Goal: Task Accomplishment & Management: Use online tool/utility

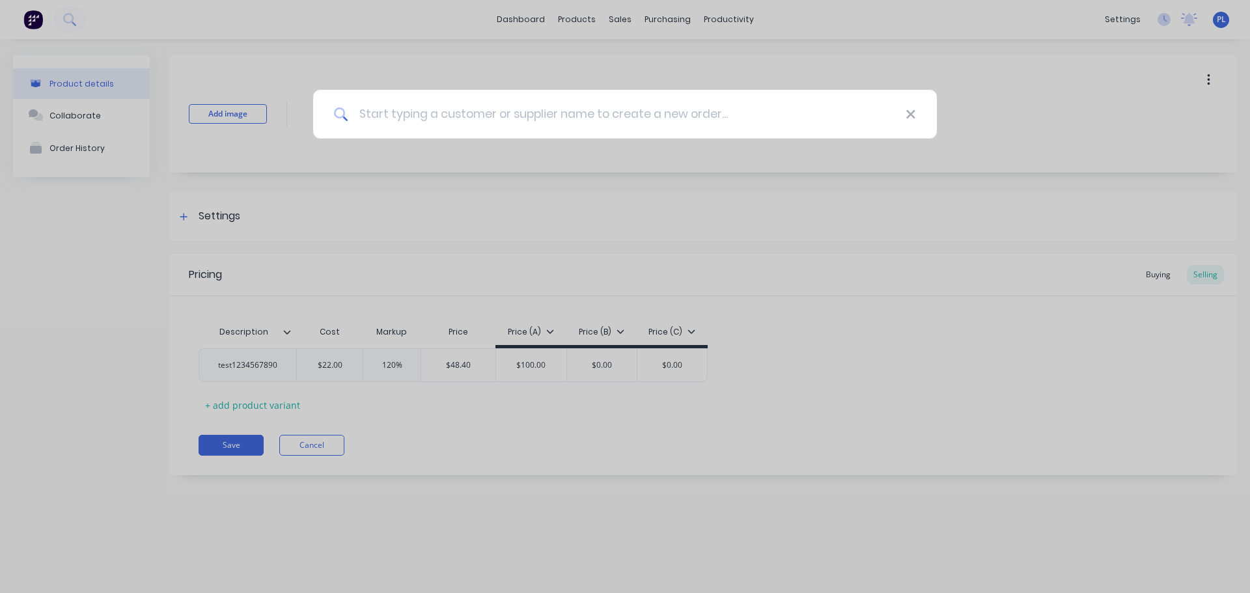
type input "test1234567890"
click at [428, 197] on div "test1234567890" at bounding box center [625, 296] width 1250 height 593
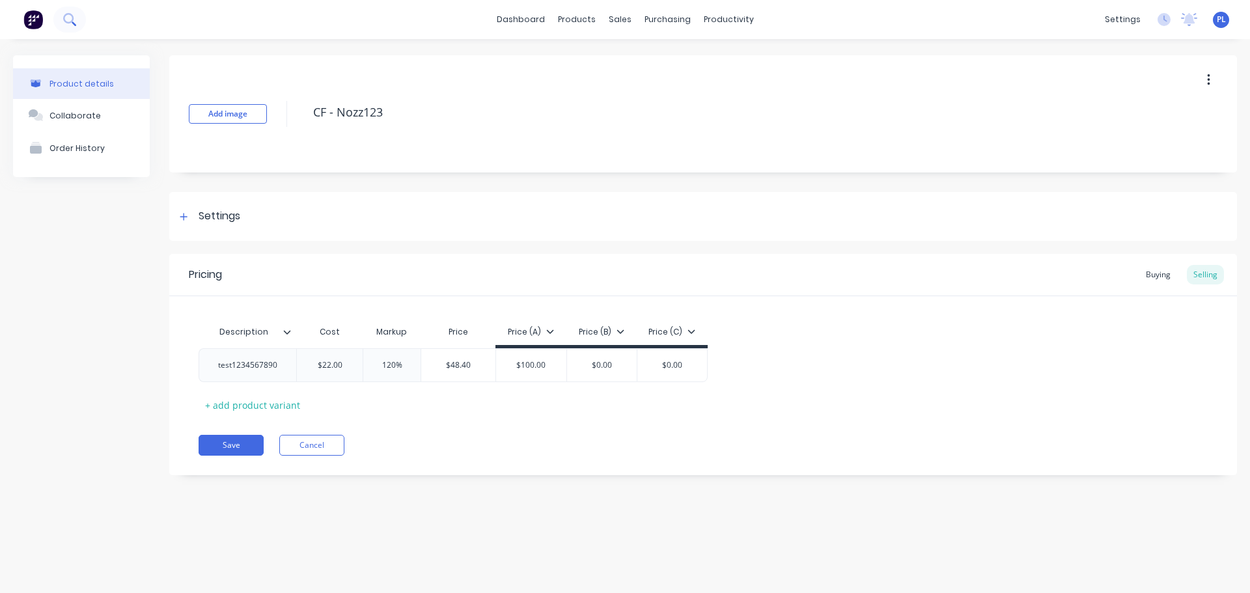
click at [67, 18] on icon at bounding box center [69, 19] width 12 height 12
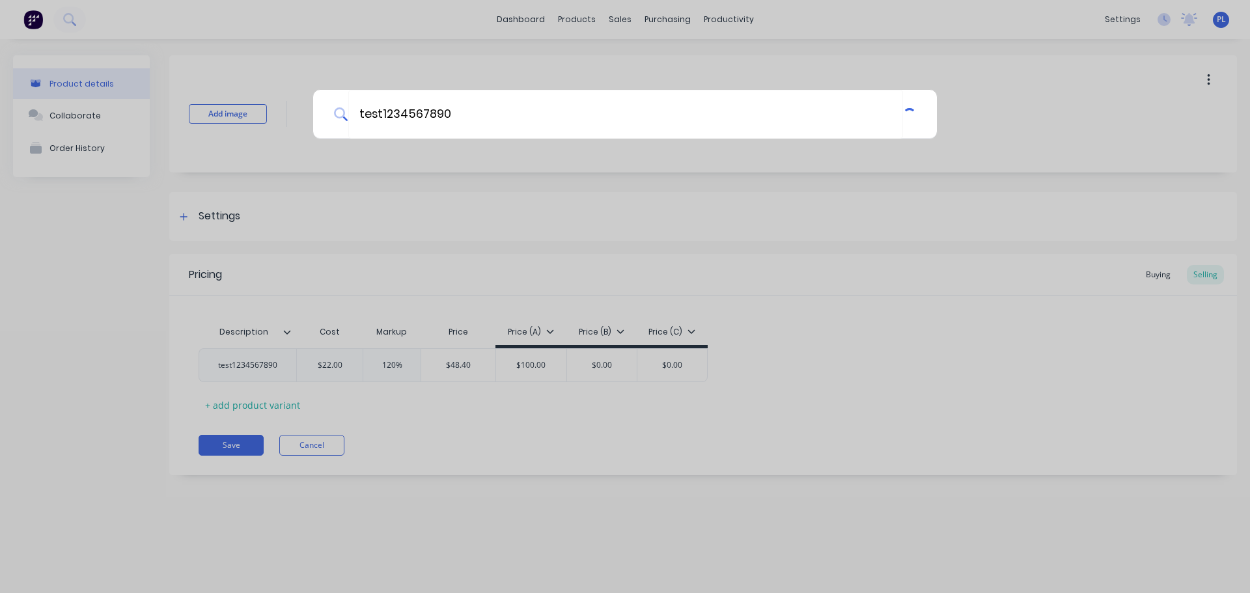
type input "test1234567890"
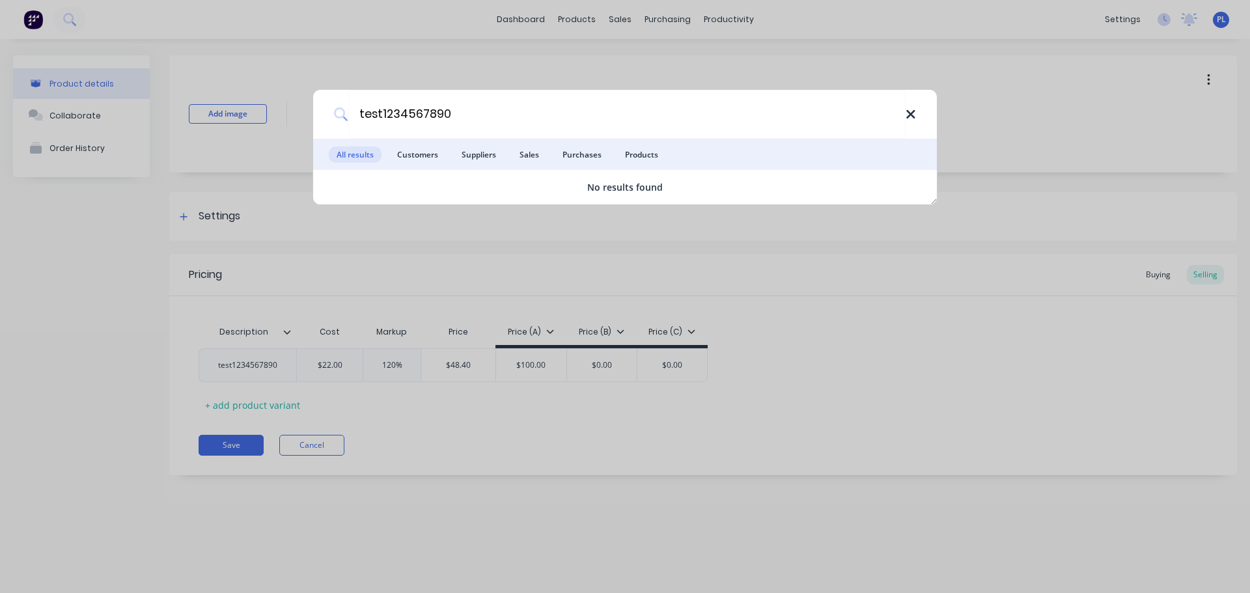
click at [914, 113] on icon at bounding box center [911, 114] width 10 height 14
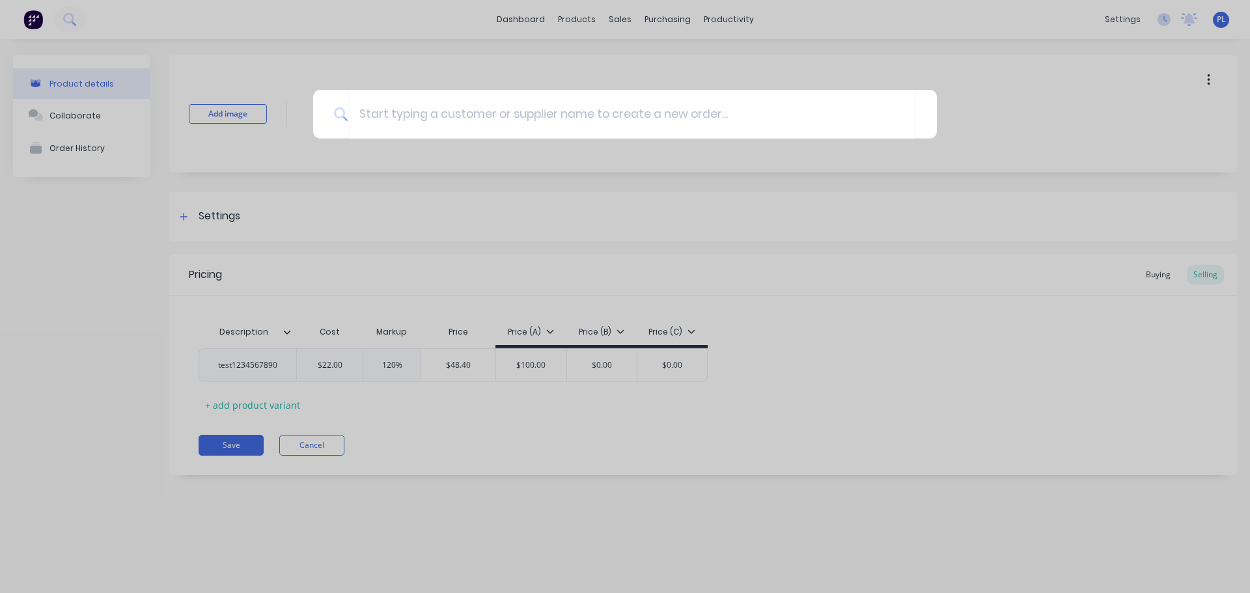
click at [594, 470] on div at bounding box center [625, 296] width 1250 height 593
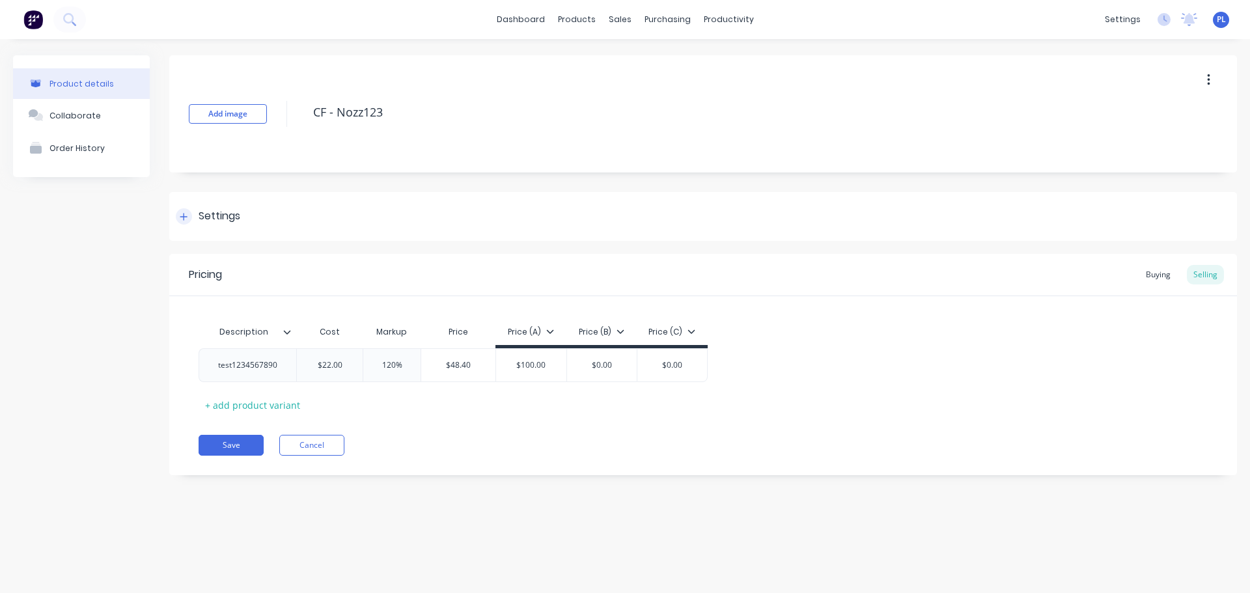
click at [187, 201] on div "Settings" at bounding box center [703, 216] width 1068 height 49
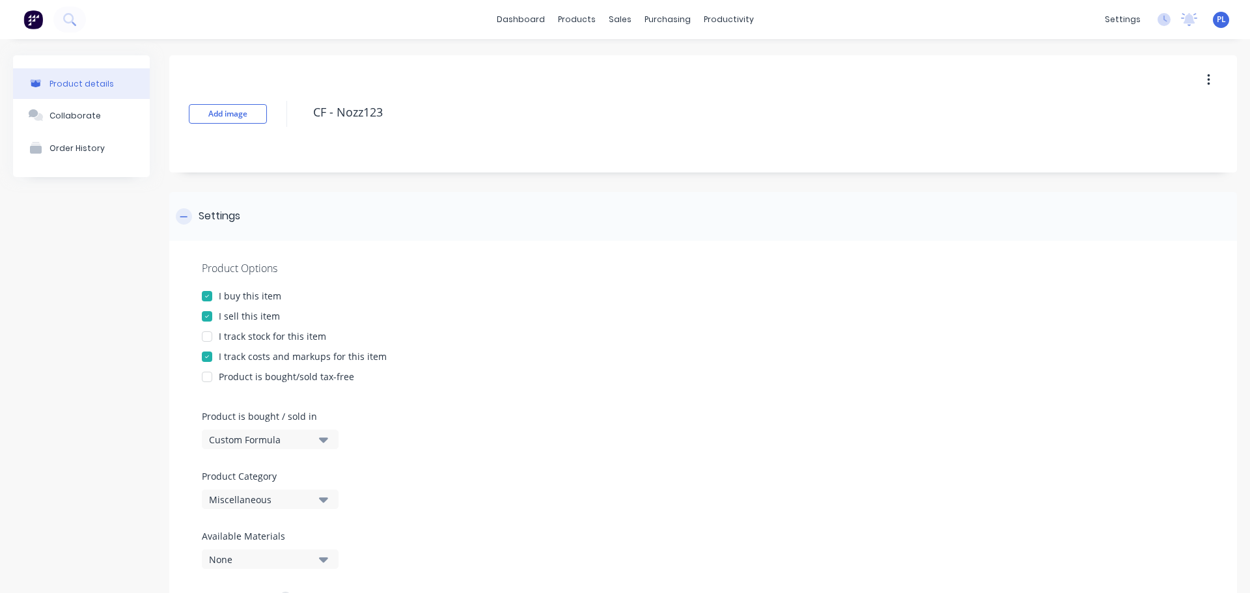
click at [176, 220] on div at bounding box center [184, 216] width 16 height 16
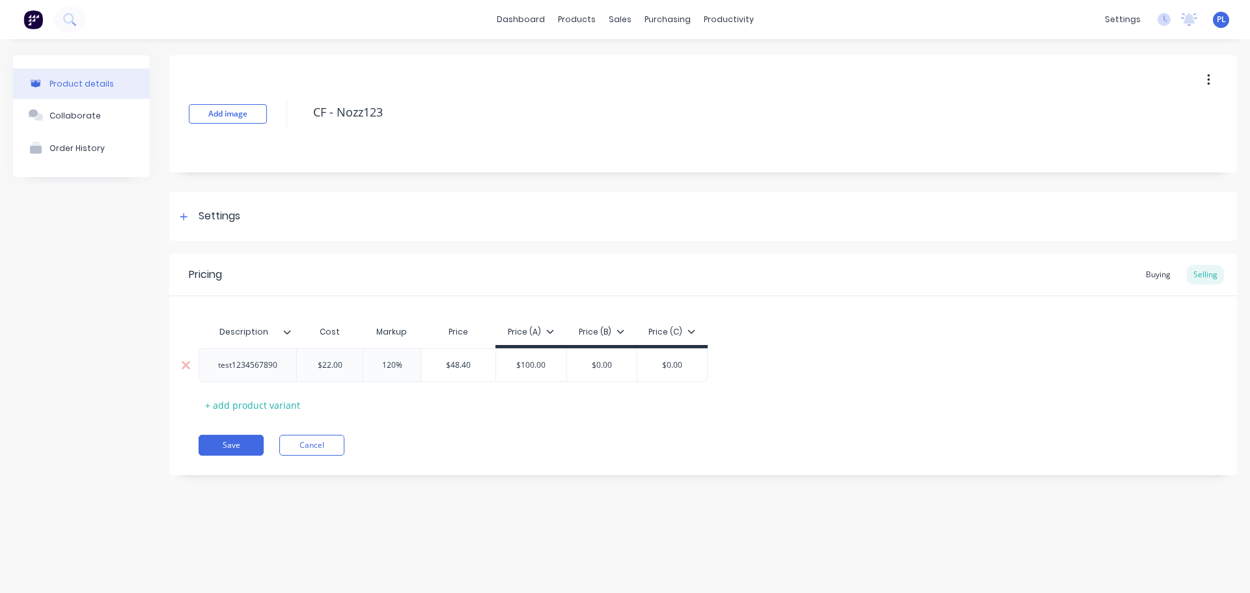
click at [243, 369] on div "test1234567890" at bounding box center [248, 365] width 80 height 17
copy div "test1234567890"
type textarea "x"
click at [67, 7] on button at bounding box center [69, 20] width 33 height 26
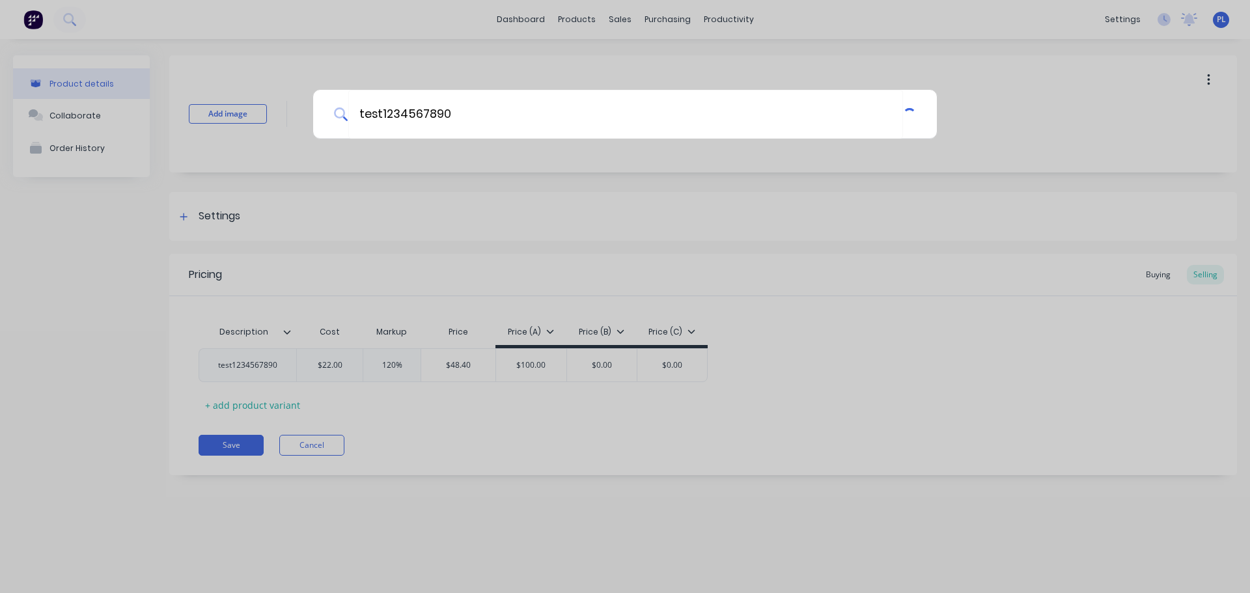
type input "test1234567890"
